Goal: Task Accomplishment & Management: Manage account settings

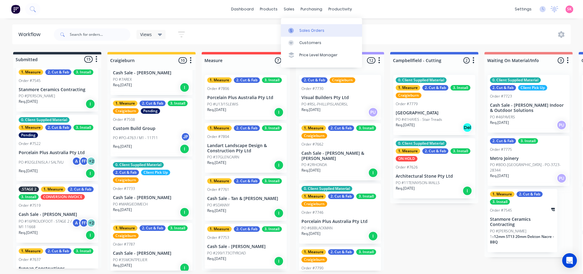
scroll to position [310, 0]
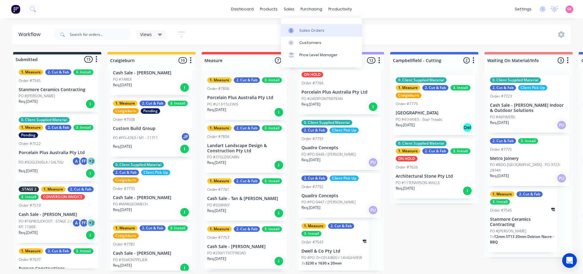
click at [297, 31] on div at bounding box center [292, 31] width 9 height 6
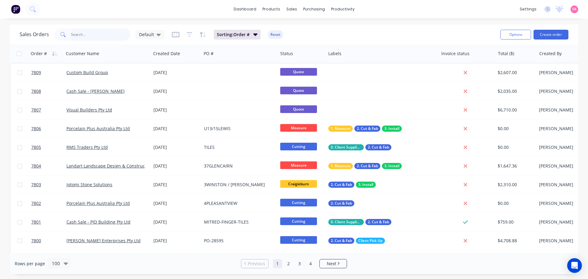
click at [105, 38] on input "text" at bounding box center [101, 34] width 60 height 12
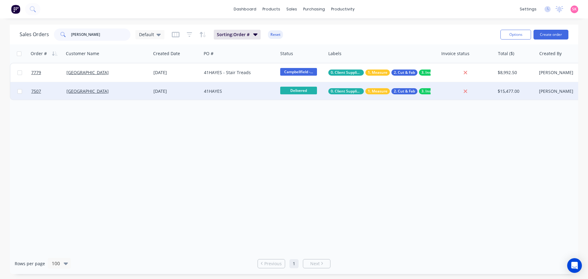
type input "[PERSON_NAME]"
click at [229, 88] on div "41HAYES" at bounding box center [239, 91] width 76 height 18
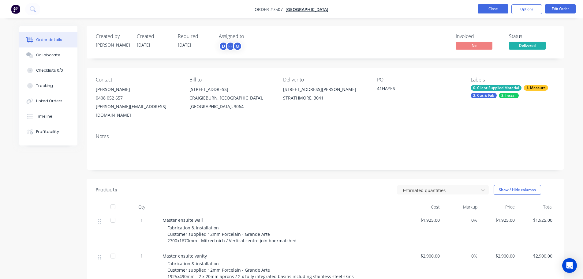
click at [488, 11] on button "Close" at bounding box center [493, 8] width 31 height 9
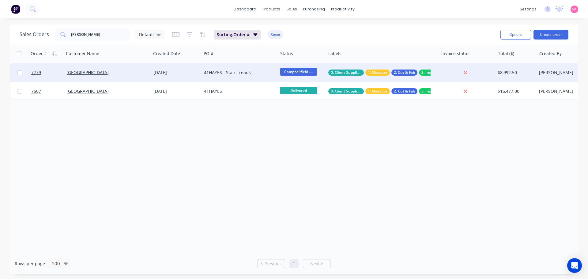
click at [191, 68] on div "[DATE]" at bounding box center [176, 72] width 51 height 18
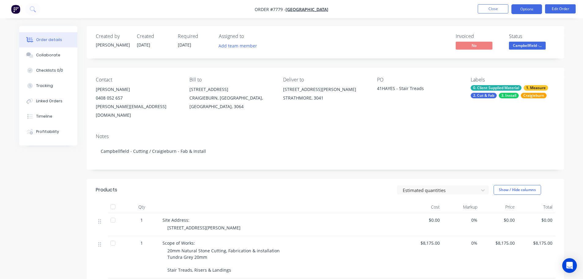
click at [524, 8] on button "Options" at bounding box center [527, 9] width 31 height 10
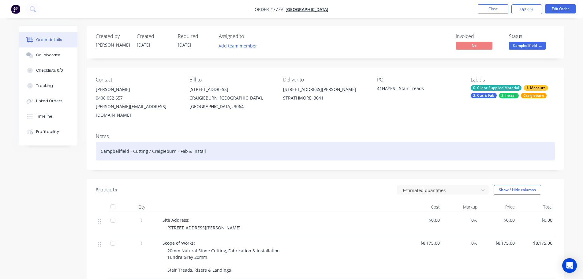
click at [334, 142] on div "Campbellfield - Cutting / Craigieburn - Fab & Install" at bounding box center [325, 151] width 459 height 19
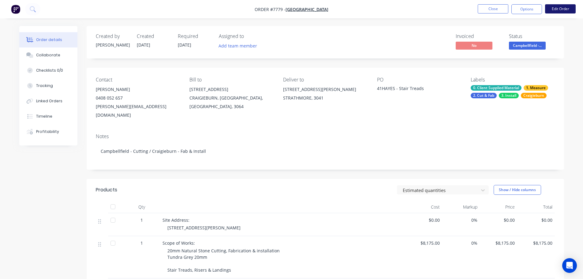
click at [563, 9] on button "Edit Order" at bounding box center [560, 8] width 31 height 9
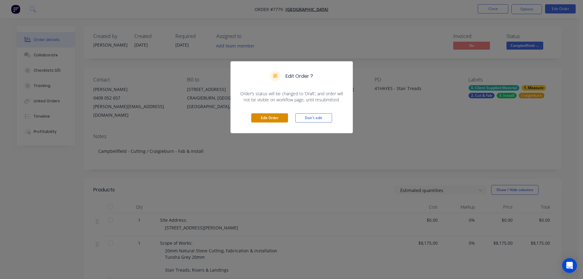
click at [270, 118] on button "Edit Order" at bounding box center [269, 117] width 37 height 9
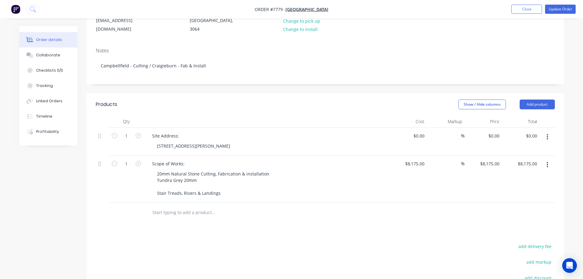
scroll to position [178, 0]
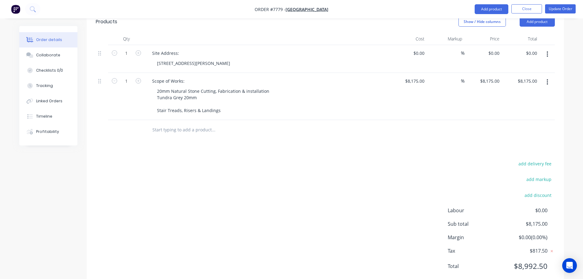
click at [201, 124] on input "text" at bounding box center [213, 130] width 122 height 12
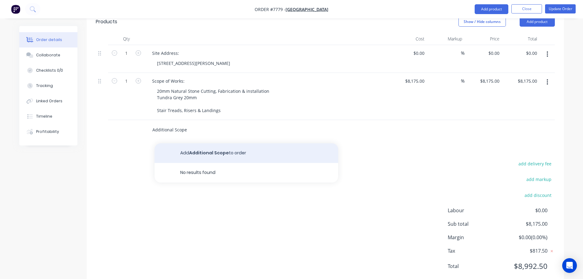
type input "Additional Scope"
click at [213, 143] on button "Add Additional Scope to order" at bounding box center [247, 153] width 184 height 20
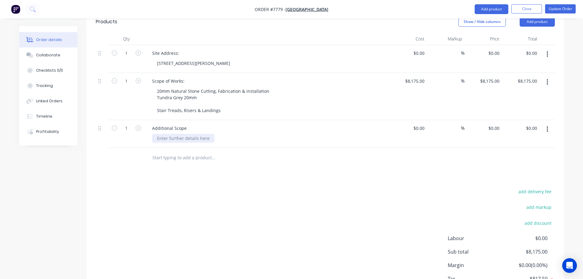
click at [189, 134] on div at bounding box center [183, 138] width 62 height 9
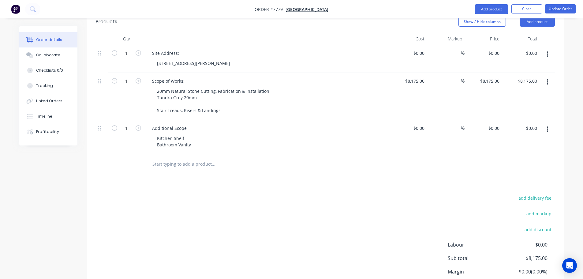
click at [262, 162] on div "Products Show / Hide columns Add product Qty Cost Markup Price Total 1 Site Add…" at bounding box center [326, 166] width 478 height 310
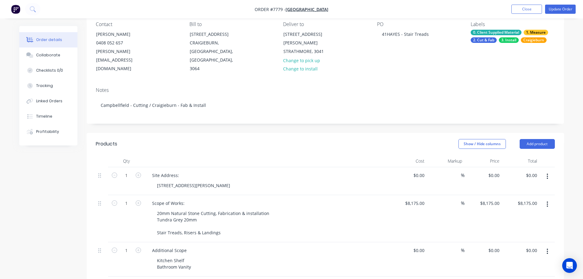
scroll to position [55, 0]
click at [187, 246] on div "Additional Scope" at bounding box center [169, 250] width 44 height 9
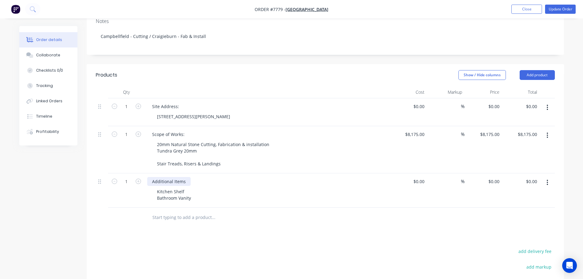
scroll to position [86, 0]
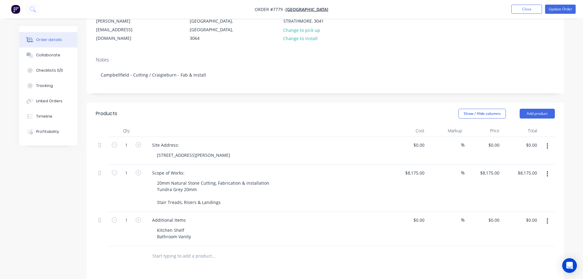
click at [283, 225] on div "Additional Items Kitchen Shelf Bathroom Vanity" at bounding box center [267, 229] width 245 height 34
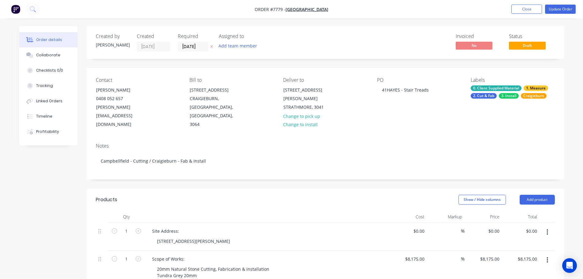
scroll to position [153, 0]
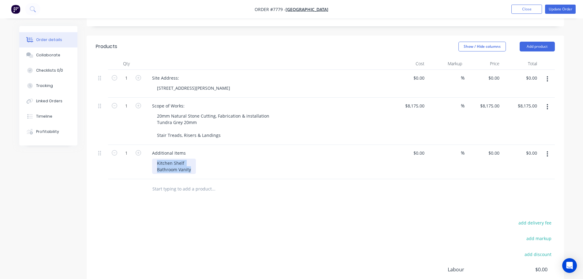
drag, startPoint x: 193, startPoint y: 152, endPoint x: 144, endPoint y: 139, distance: 50.1
click at [145, 145] on div "Additional Items Kitchen Shelf Bathroom Vanity" at bounding box center [267, 162] width 245 height 34
click at [186, 148] on div "Additional Items" at bounding box center [168, 152] width 43 height 9
click at [190, 148] on div "Additional Items -" at bounding box center [170, 152] width 46 height 9
click at [209, 200] on div "Products Show / Hide columns Add product Qty Cost Markup Price Total 1 Site Add…" at bounding box center [326, 191] width 478 height 310
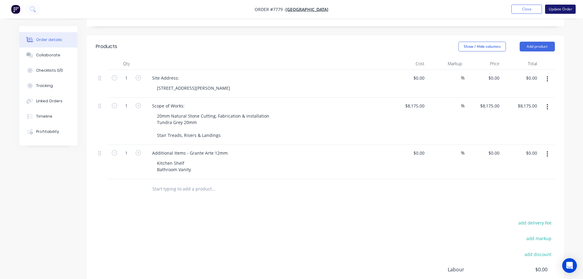
click at [559, 11] on button "Update Order" at bounding box center [560, 9] width 31 height 9
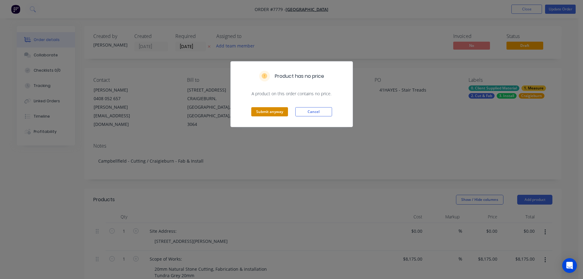
click at [269, 117] on div "Submit anyway Cancel" at bounding box center [292, 112] width 122 height 30
click at [274, 114] on button "Submit anyway" at bounding box center [269, 111] width 37 height 9
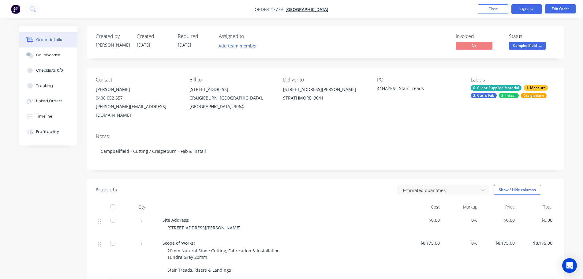
click at [531, 9] on button "Options" at bounding box center [527, 9] width 31 height 10
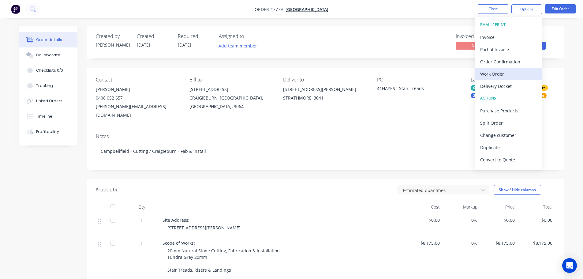
click at [500, 70] on div "Work Order" at bounding box center [508, 73] width 56 height 9
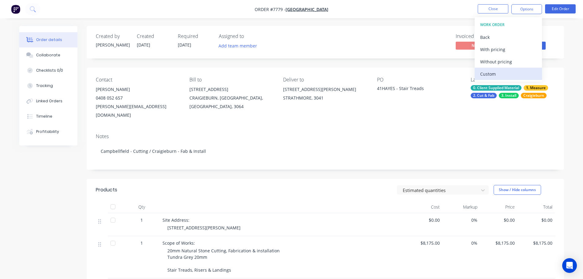
click at [496, 71] on div "Custom" at bounding box center [508, 73] width 56 height 9
click at [498, 62] on div "Without pricing" at bounding box center [508, 61] width 56 height 9
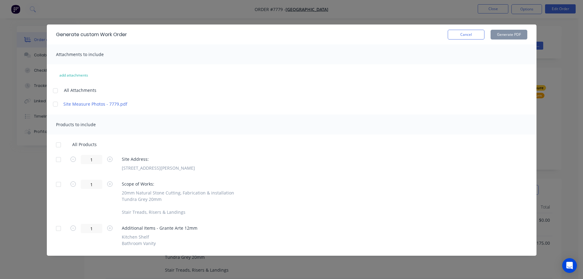
click at [56, 161] on div at bounding box center [58, 159] width 12 height 12
click at [62, 229] on div at bounding box center [58, 228] width 12 height 12
click at [507, 37] on button "Generate PDF" at bounding box center [509, 35] width 37 height 10
click at [468, 36] on button "Cancel" at bounding box center [466, 35] width 37 height 10
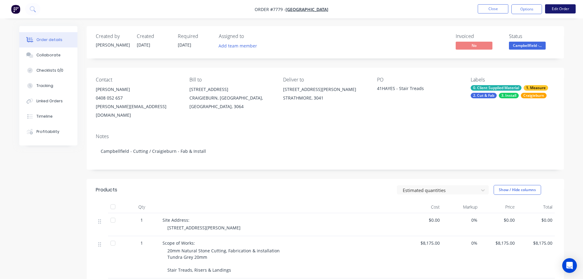
click at [567, 6] on button "Edit Order" at bounding box center [560, 8] width 31 height 9
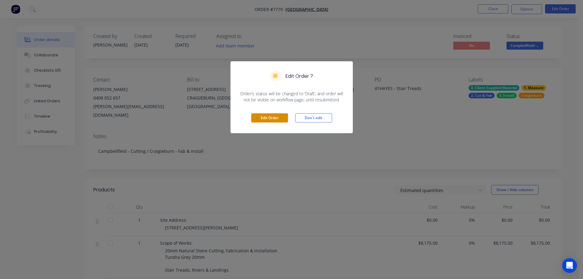
click at [272, 120] on button "Edit Order" at bounding box center [269, 117] width 37 height 9
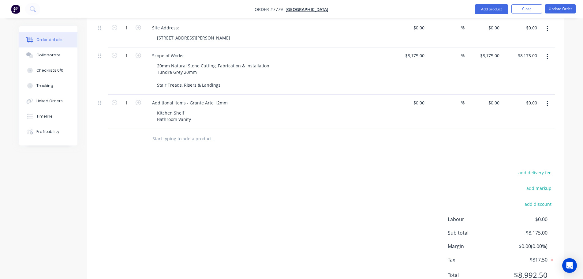
scroll to position [212, 0]
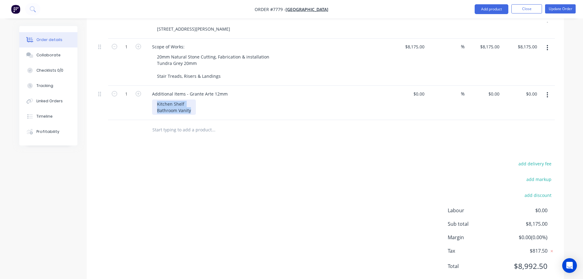
drag, startPoint x: 190, startPoint y: 93, endPoint x: 174, endPoint y: 90, distance: 16.3
click at [174, 99] on div "Kitchen Shelf Bathroom Vanity" at bounding box center [269, 106] width 235 height 15
click at [201, 99] on div "Kitchen Shelf Bathroom Vanity" at bounding box center [269, 106] width 235 height 15
drag, startPoint x: 193, startPoint y: 91, endPoint x: 141, endPoint y: 82, distance: 51.9
click at [141, 86] on div "1 Additional Items - Grante Arte 12mm Kitchen Shelf Bathroom Vanity $0.00 $0.00…" at bounding box center [325, 103] width 459 height 34
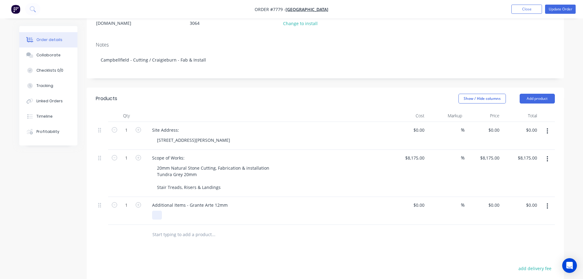
scroll to position [0, 0]
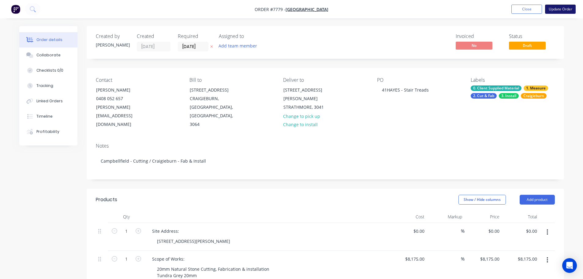
click at [558, 5] on button "Update Order" at bounding box center [560, 9] width 31 height 9
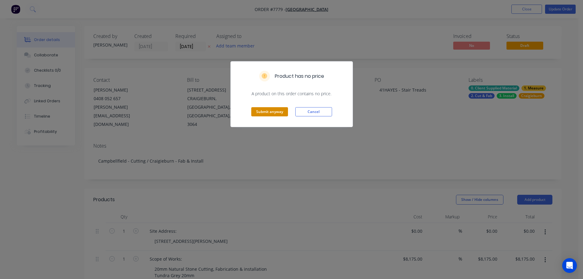
click at [263, 115] on button "Submit anyway" at bounding box center [269, 111] width 37 height 9
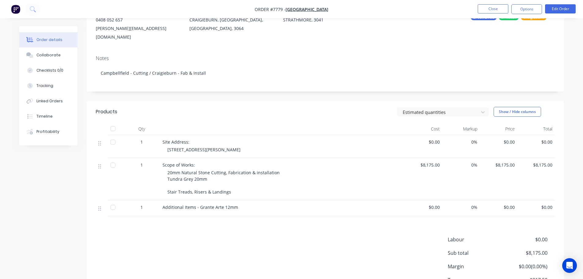
scroll to position [116, 0]
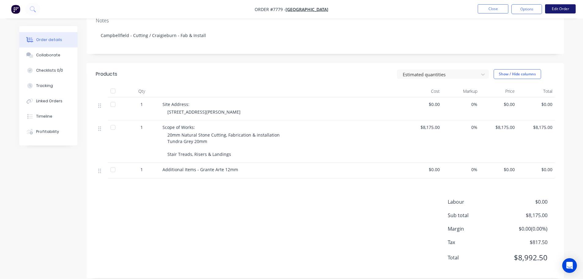
click at [550, 10] on button "Edit Order" at bounding box center [560, 8] width 31 height 9
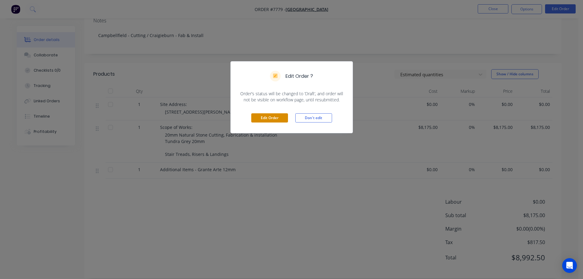
click at [258, 119] on button "Edit Order" at bounding box center [269, 117] width 37 height 9
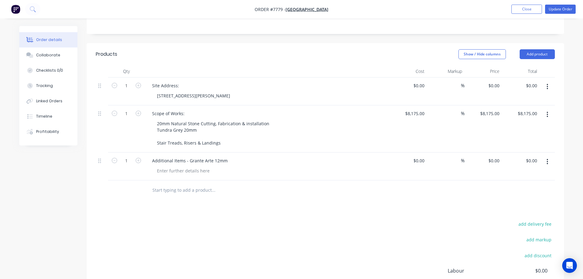
scroll to position [153, 0]
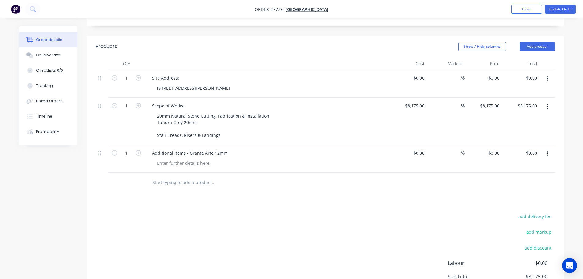
click at [550, 148] on button "button" at bounding box center [547, 153] width 14 height 11
click at [515, 202] on div "Delete" at bounding box center [525, 206] width 47 height 9
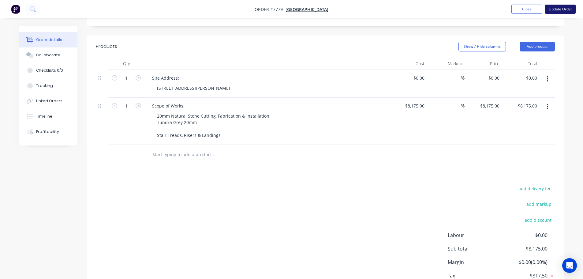
click at [569, 12] on button "Update Order" at bounding box center [560, 9] width 31 height 9
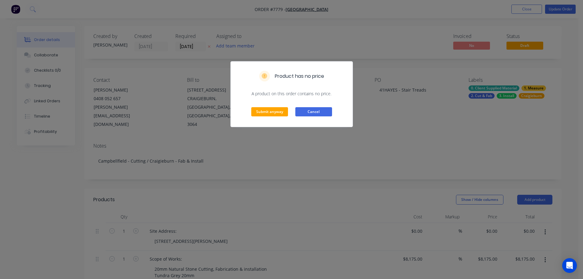
click at [303, 111] on button "Cancel" at bounding box center [313, 111] width 37 height 9
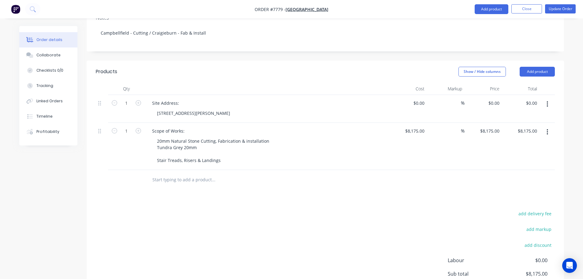
scroll to position [178, 0]
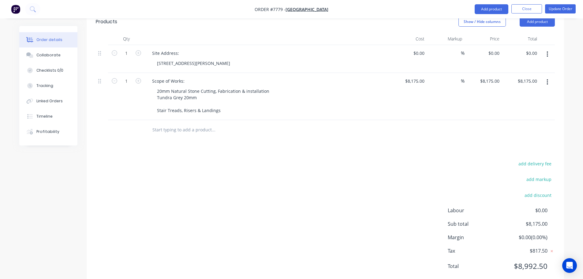
click at [167, 124] on input "text" at bounding box center [213, 130] width 122 height 12
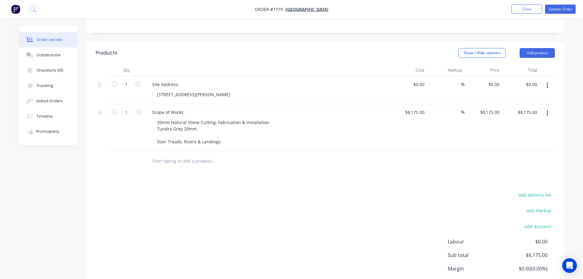
scroll to position [117, 0]
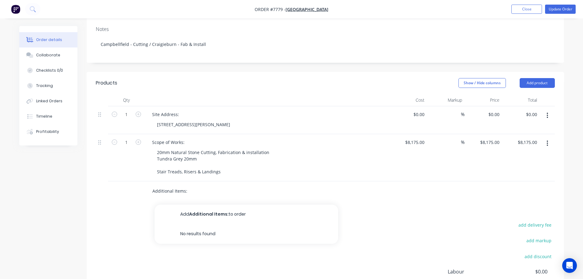
type input "Additional Items:"
click at [214, 205] on button "Add Additional Items: to order" at bounding box center [247, 215] width 184 height 20
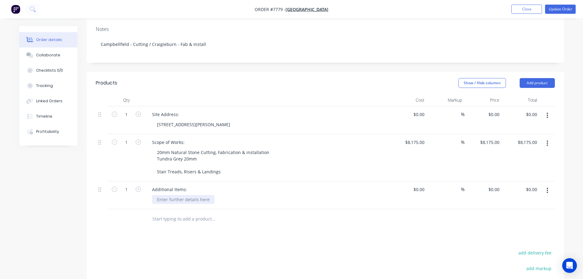
click at [181, 195] on div at bounding box center [183, 199] width 62 height 9
click at [245, 229] on div "Products Show / Hide columns Add product Qty Cost Markup Price Total 1 Site Add…" at bounding box center [326, 227] width 478 height 310
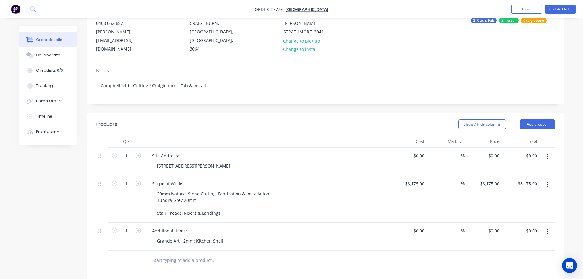
scroll to position [0, 0]
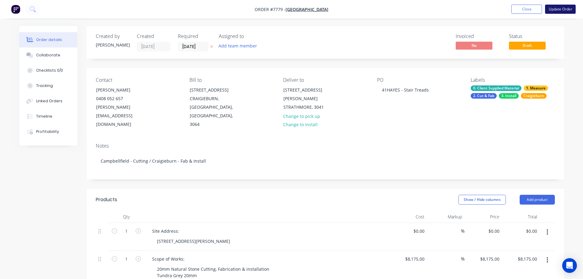
click at [561, 7] on button "Update Order" at bounding box center [560, 9] width 31 height 9
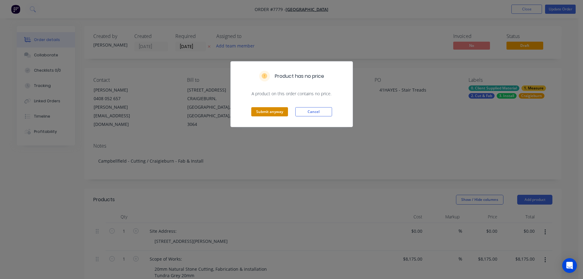
click at [277, 109] on button "Submit anyway" at bounding box center [269, 111] width 37 height 9
